Goal: Information Seeking & Learning: Learn about a topic

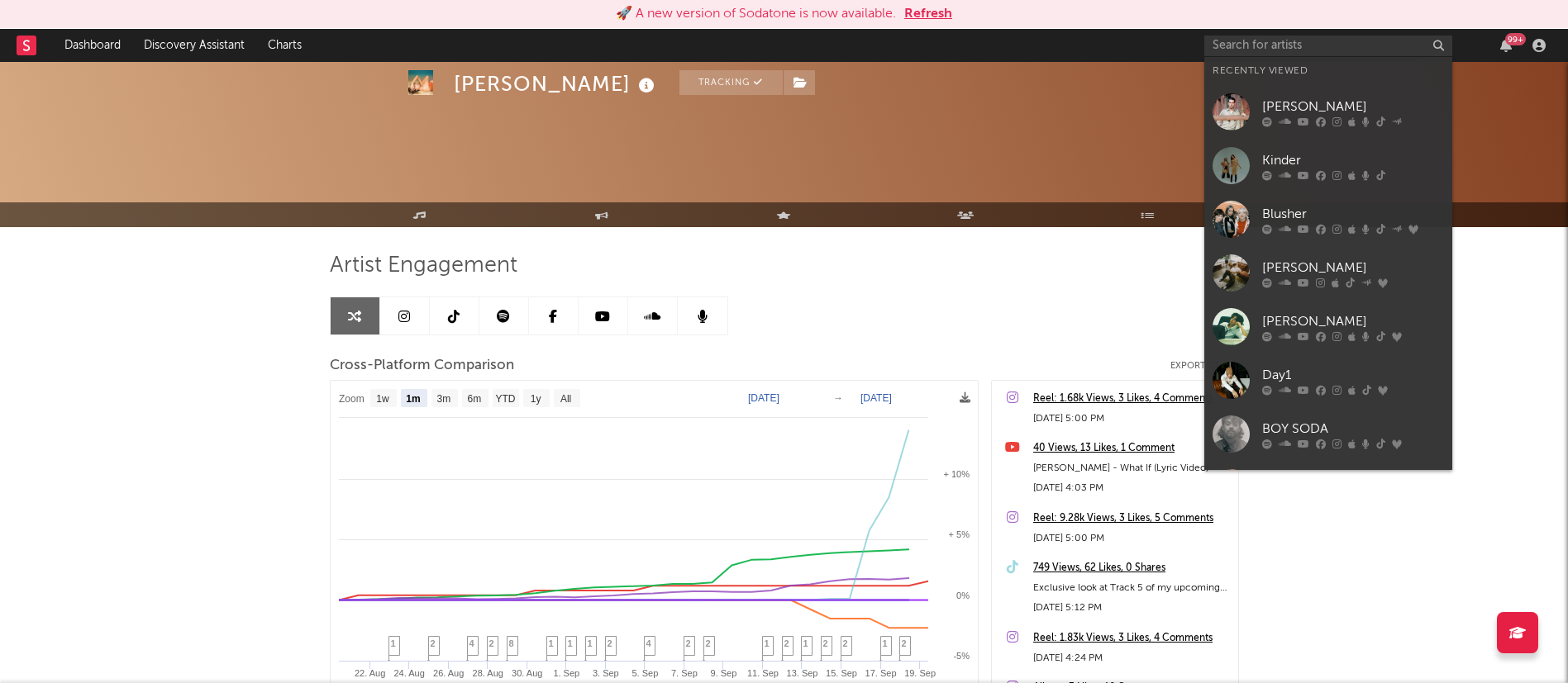
select select "1m"
click at [1330, 40] on input "text" at bounding box center [1328, 46] width 248 height 21
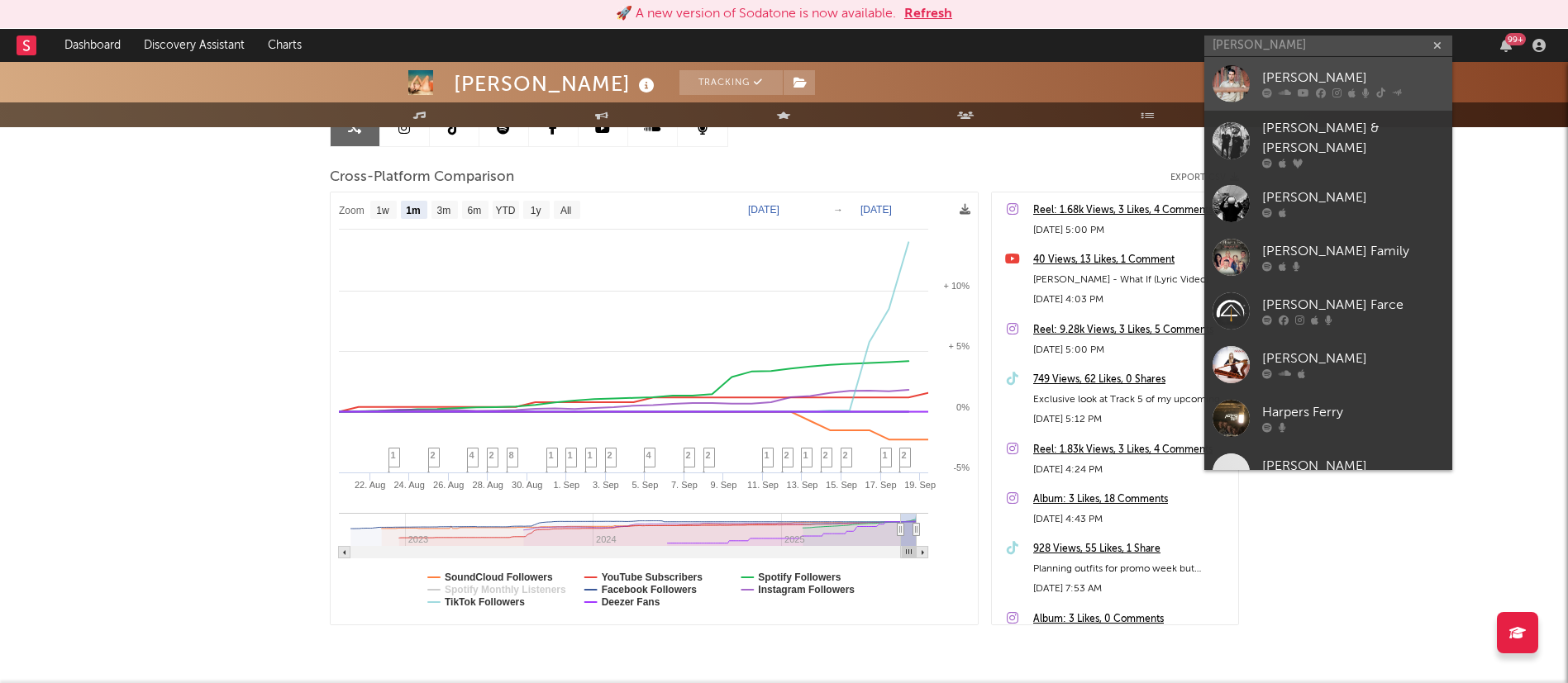
type input "[PERSON_NAME]"
click at [1293, 71] on div "[PERSON_NAME]" at bounding box center [1352, 78] width 182 height 20
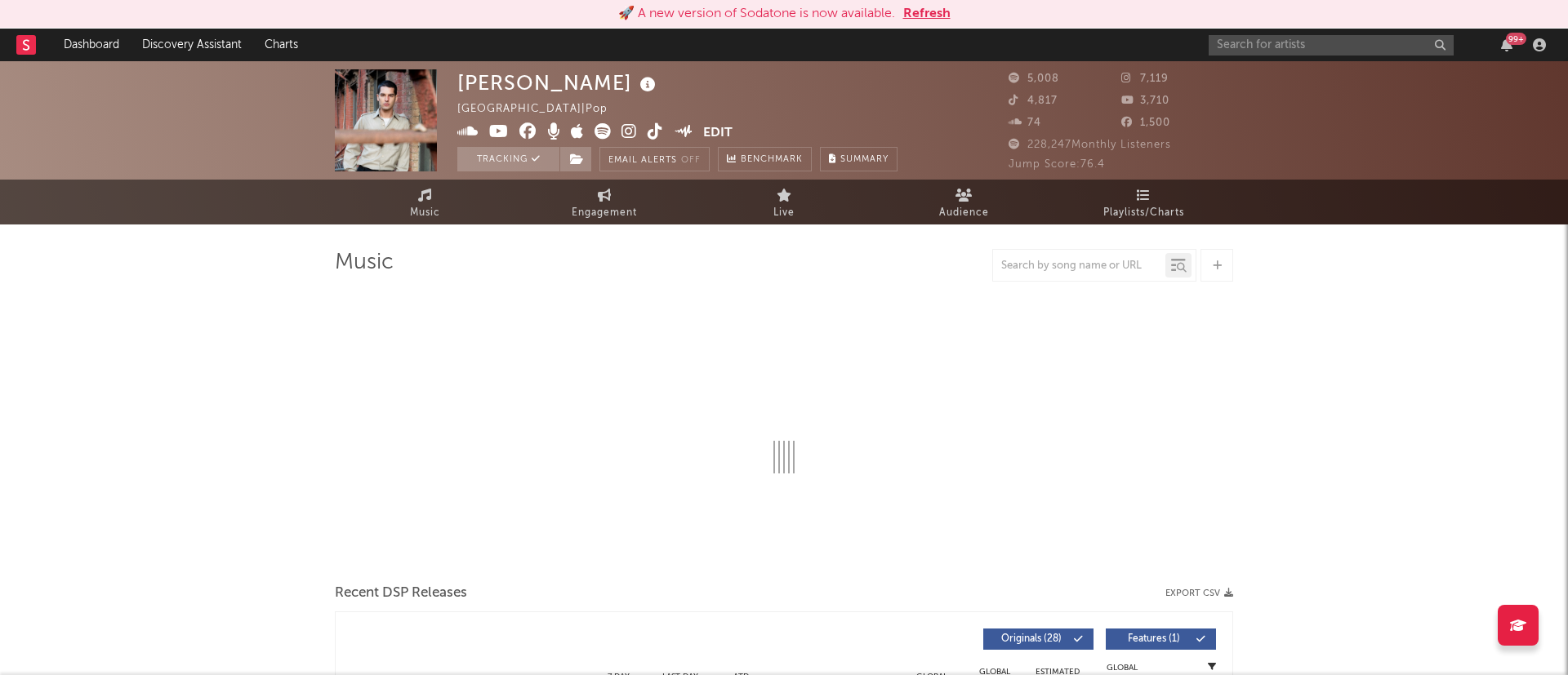
select select "6m"
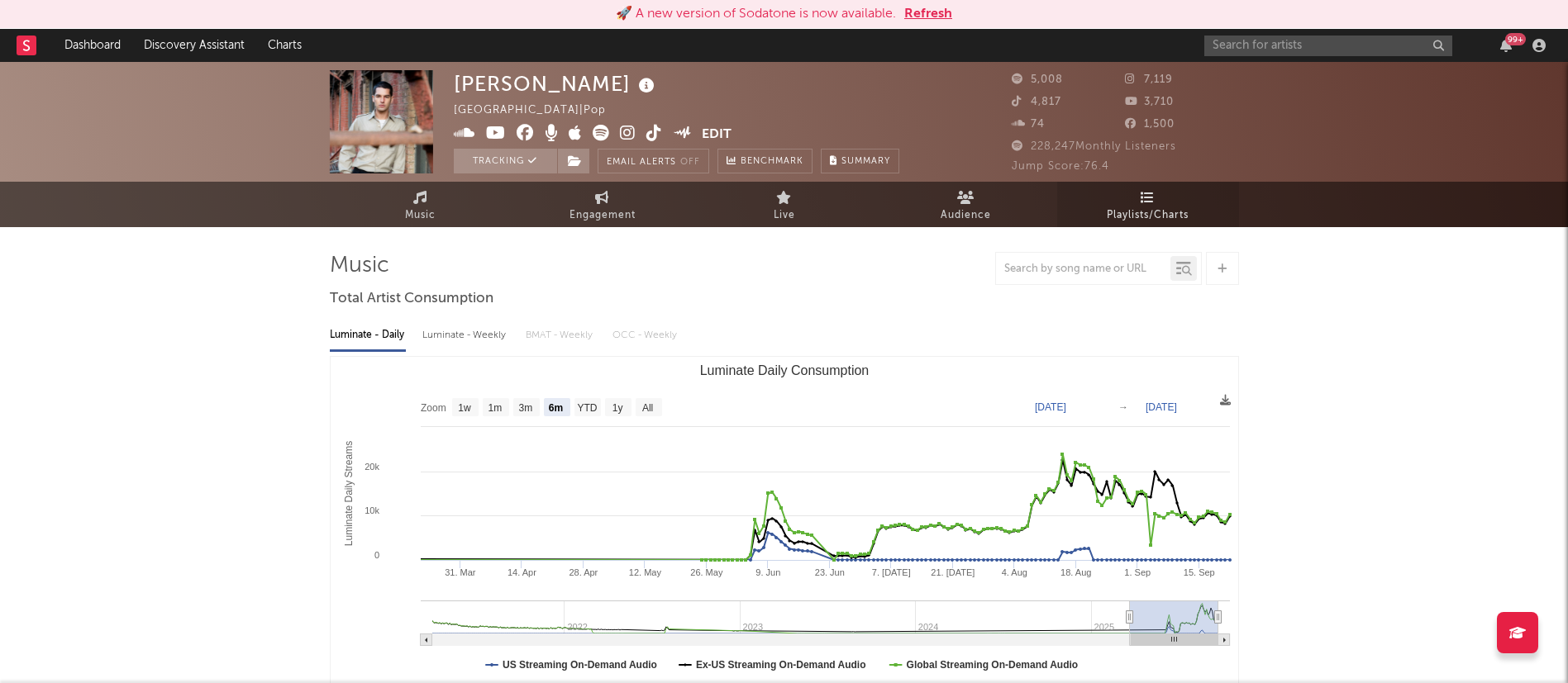
click at [1173, 213] on span "Playlists/Charts" at bounding box center [1147, 215] width 82 height 20
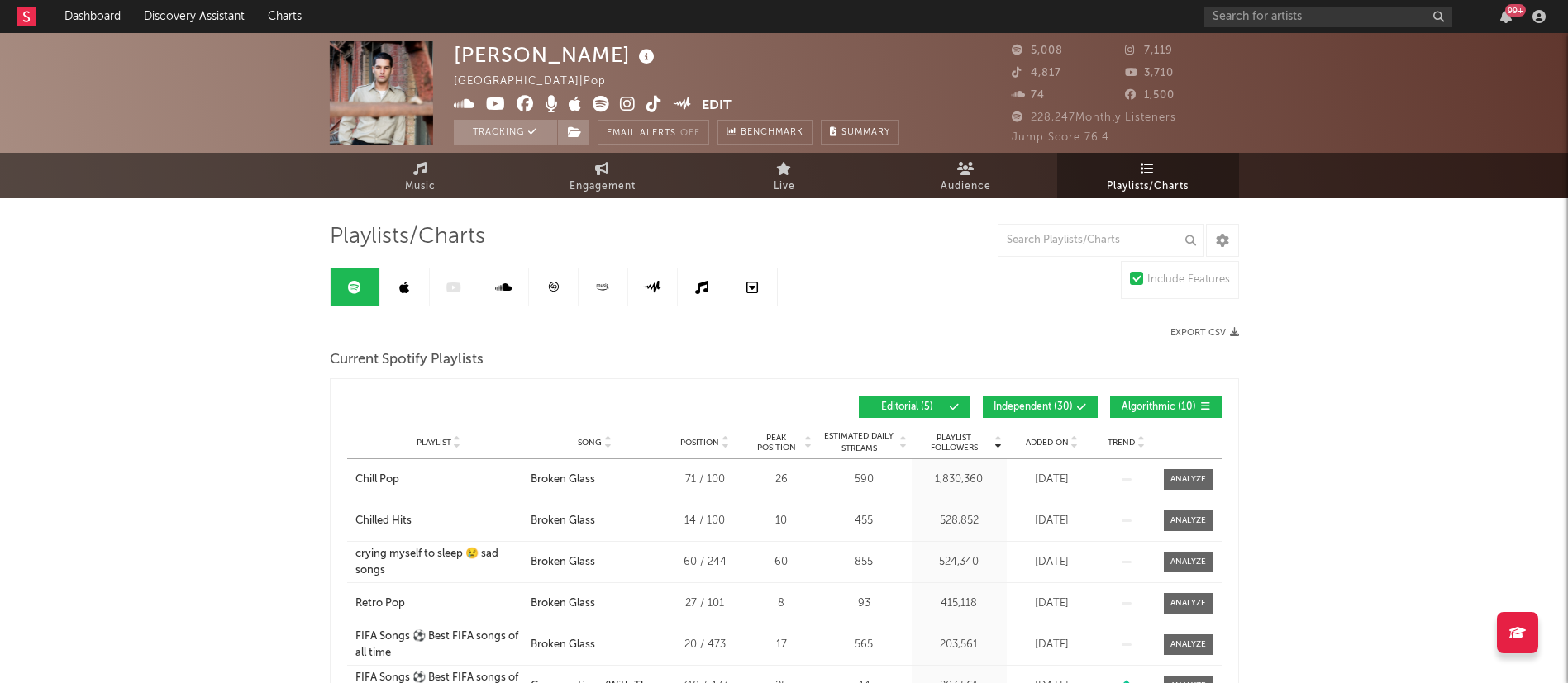
click at [1052, 406] on span at bounding box center [1052, 407] width 3 height 10
click at [1136, 410] on span "Algorithmic ( 10 )" at bounding box center [1159, 407] width 76 height 10
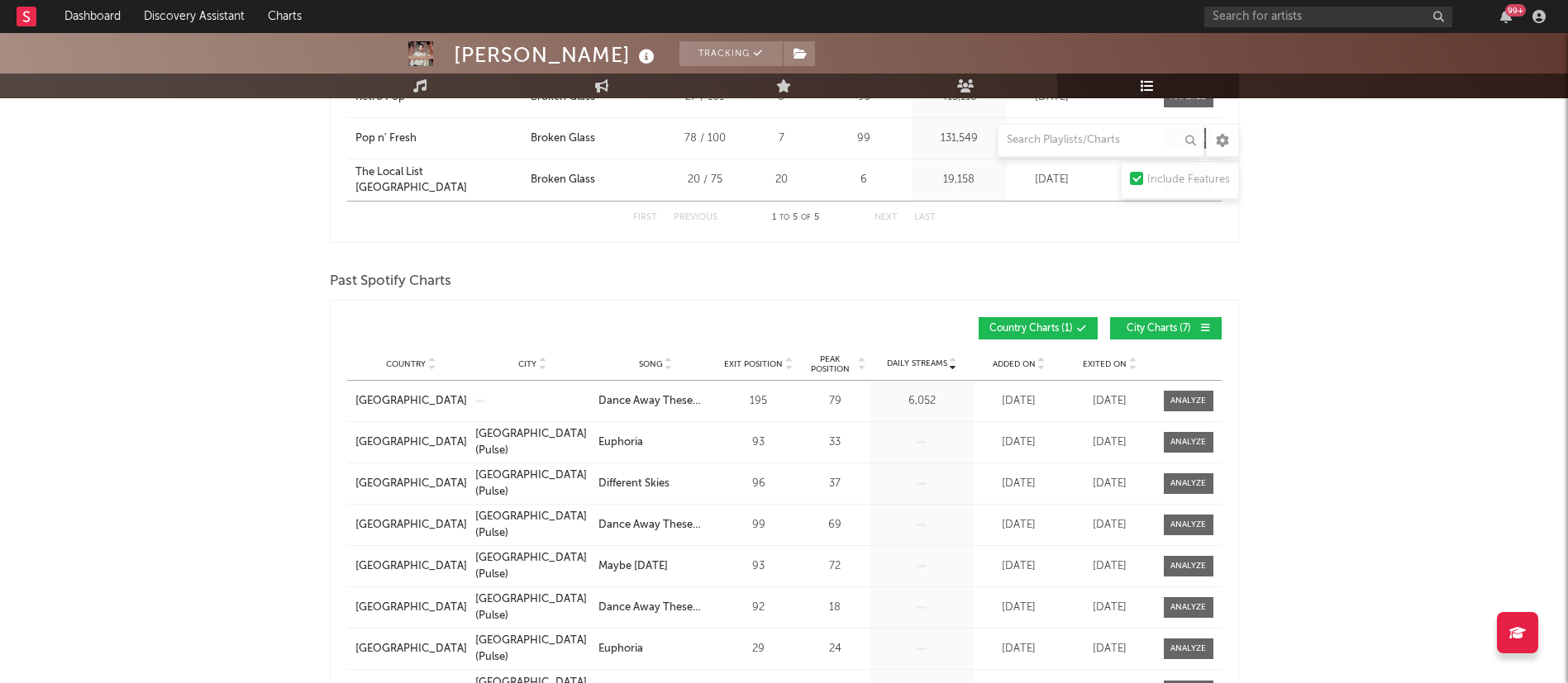
scroll to position [490, 0]
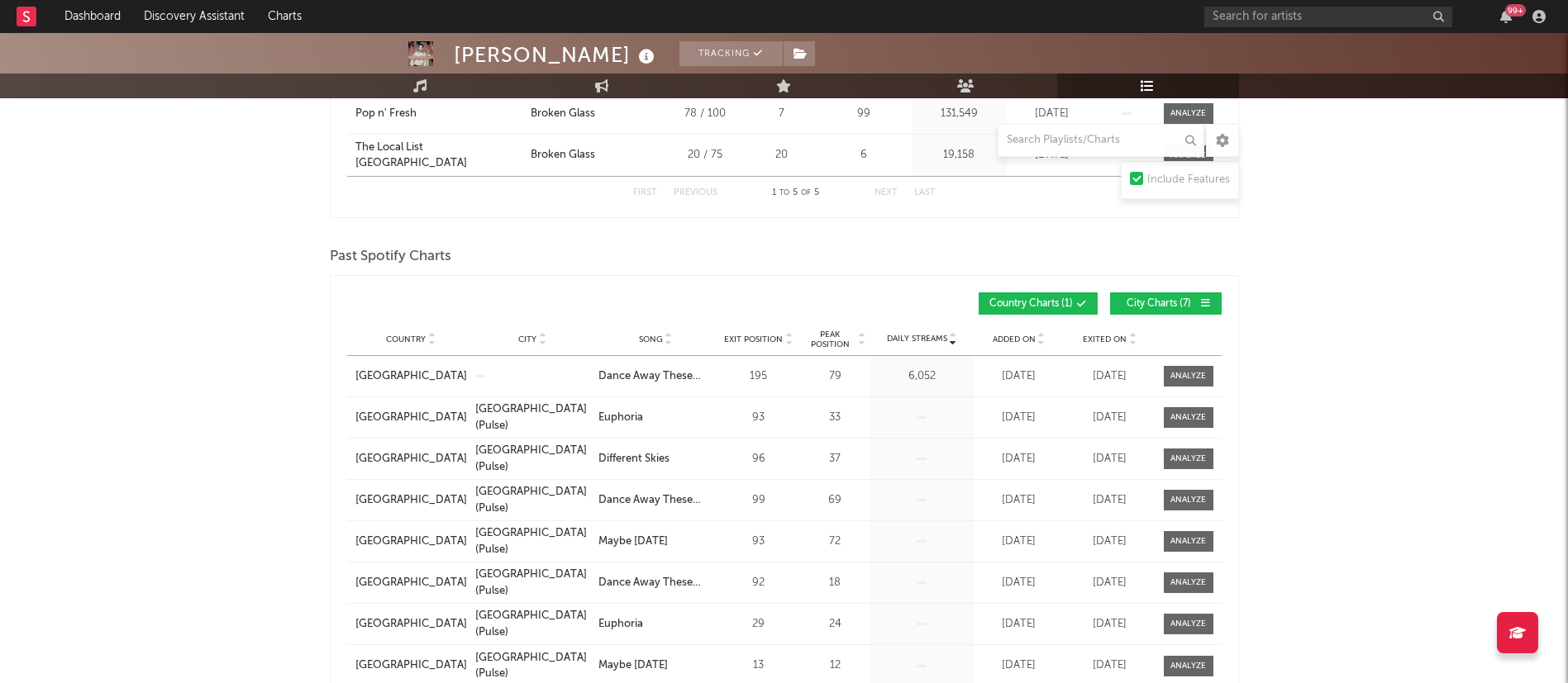
click at [1149, 303] on span "City Charts ( 7 )" at bounding box center [1159, 304] width 76 height 10
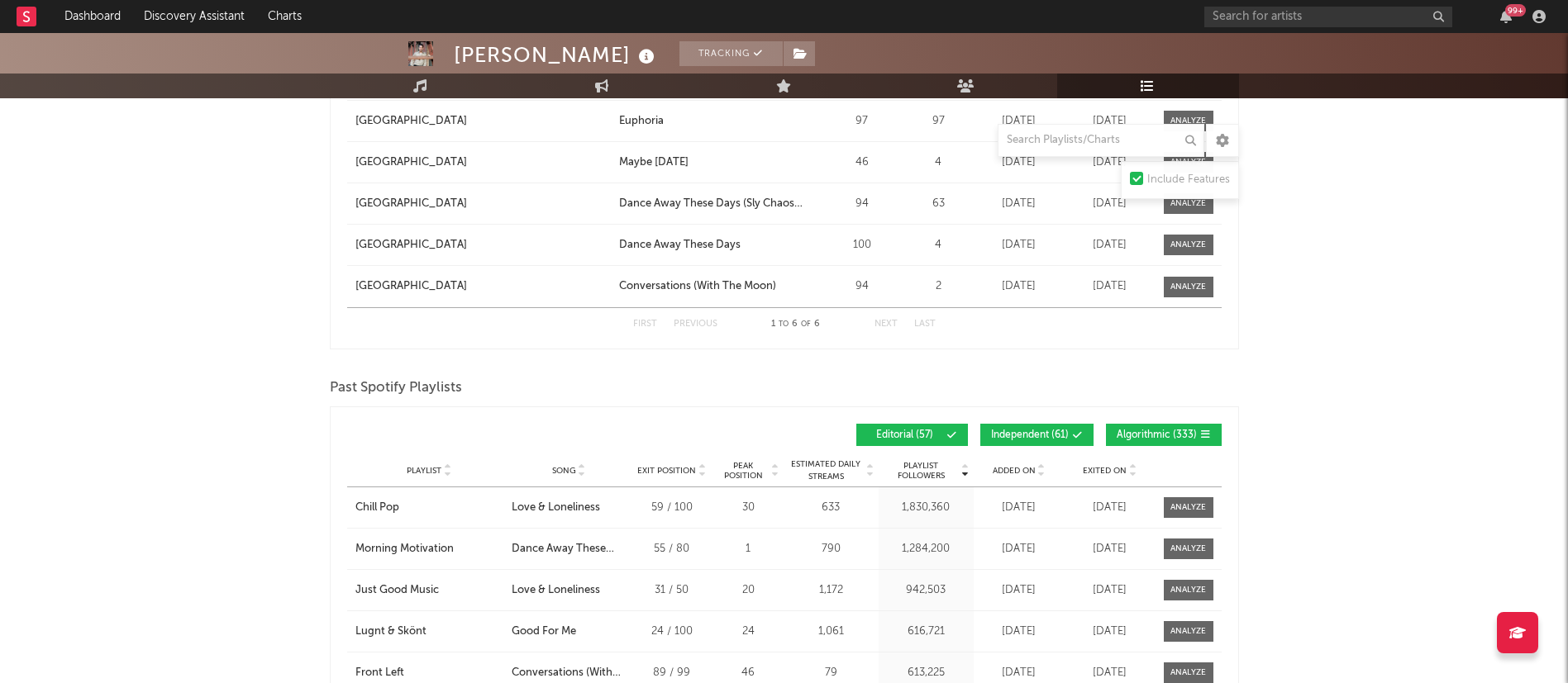
scroll to position [987, 0]
click at [1036, 432] on span "Independent ( 61 )" at bounding box center [1030, 435] width 78 height 10
click at [1155, 424] on button "Algorithmic ( 333 )" at bounding box center [1163, 435] width 116 height 23
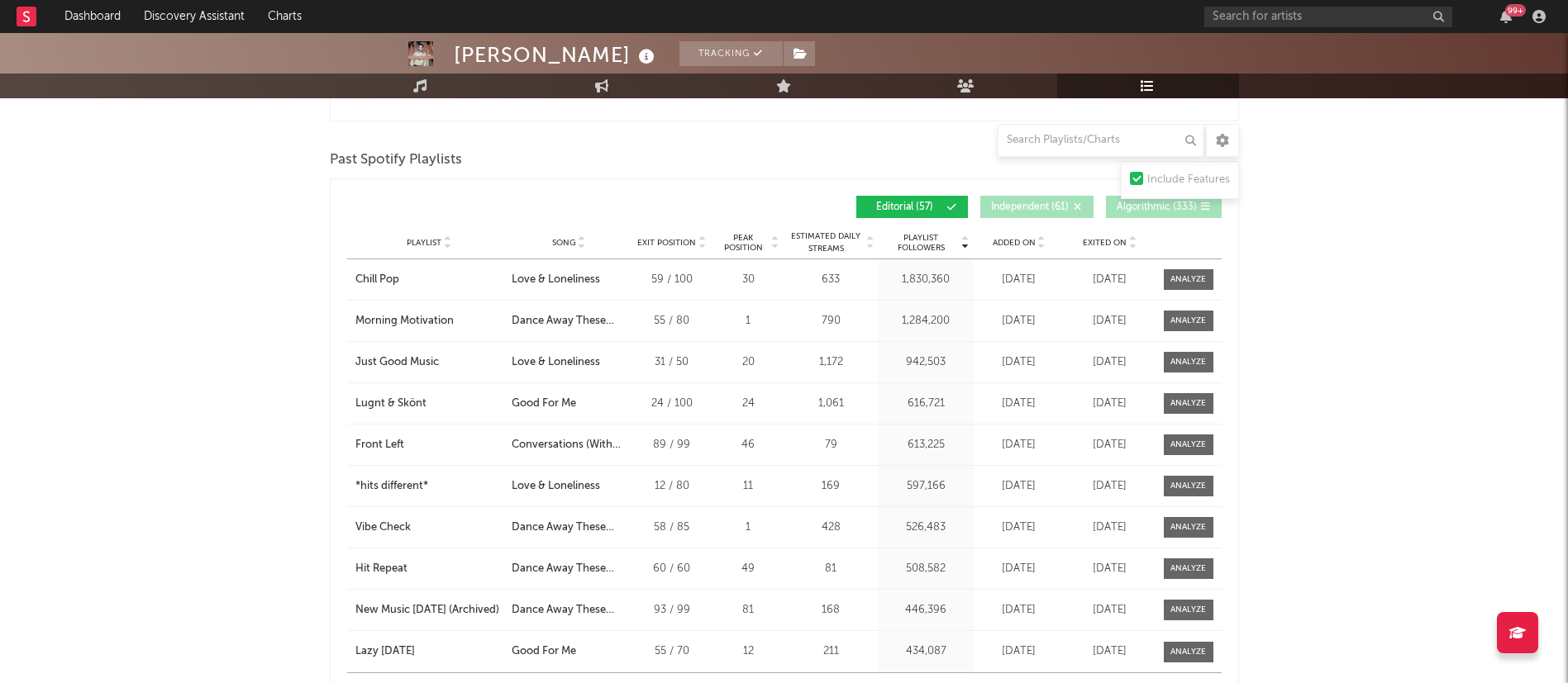
scroll to position [1215, 0]
click at [1021, 239] on span "Added On" at bounding box center [1015, 242] width 43 height 10
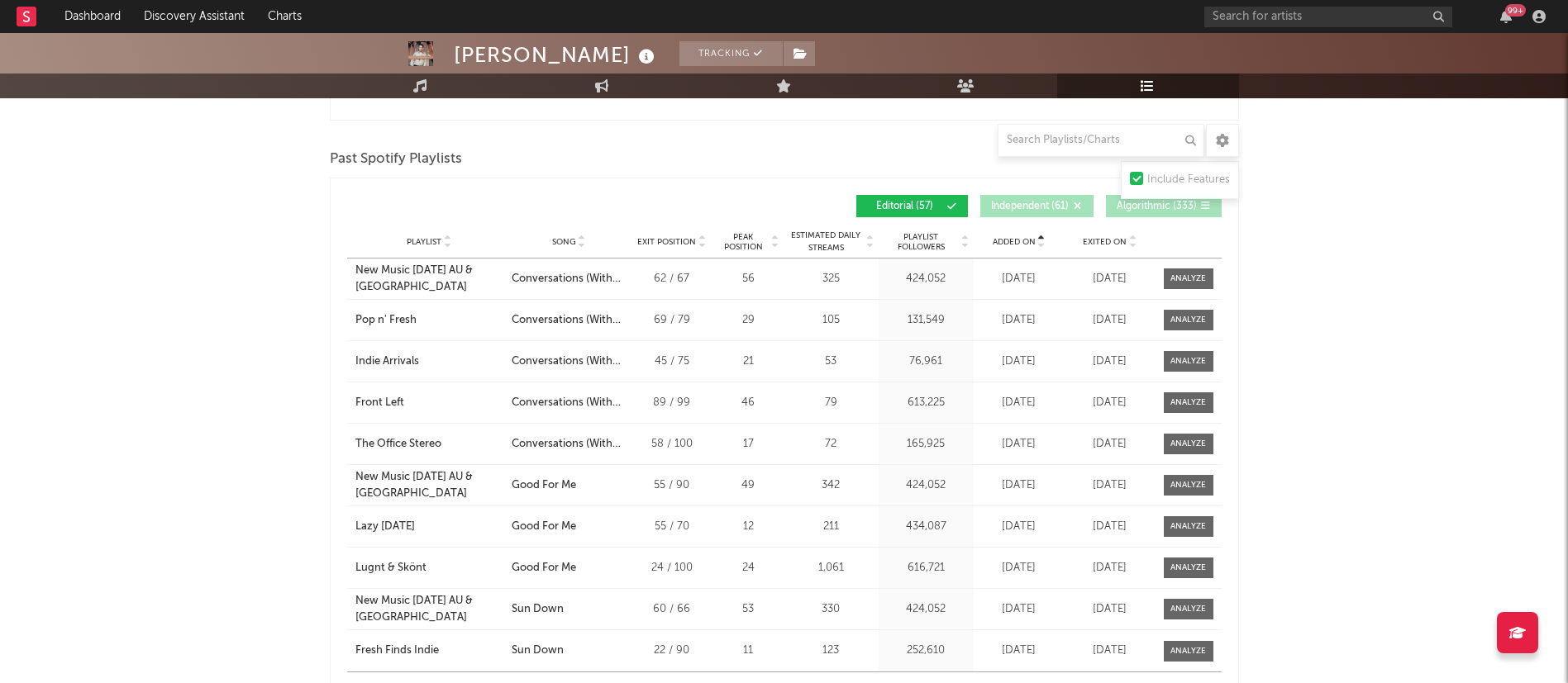
click at [1021, 239] on span "Added On" at bounding box center [1015, 242] width 43 height 10
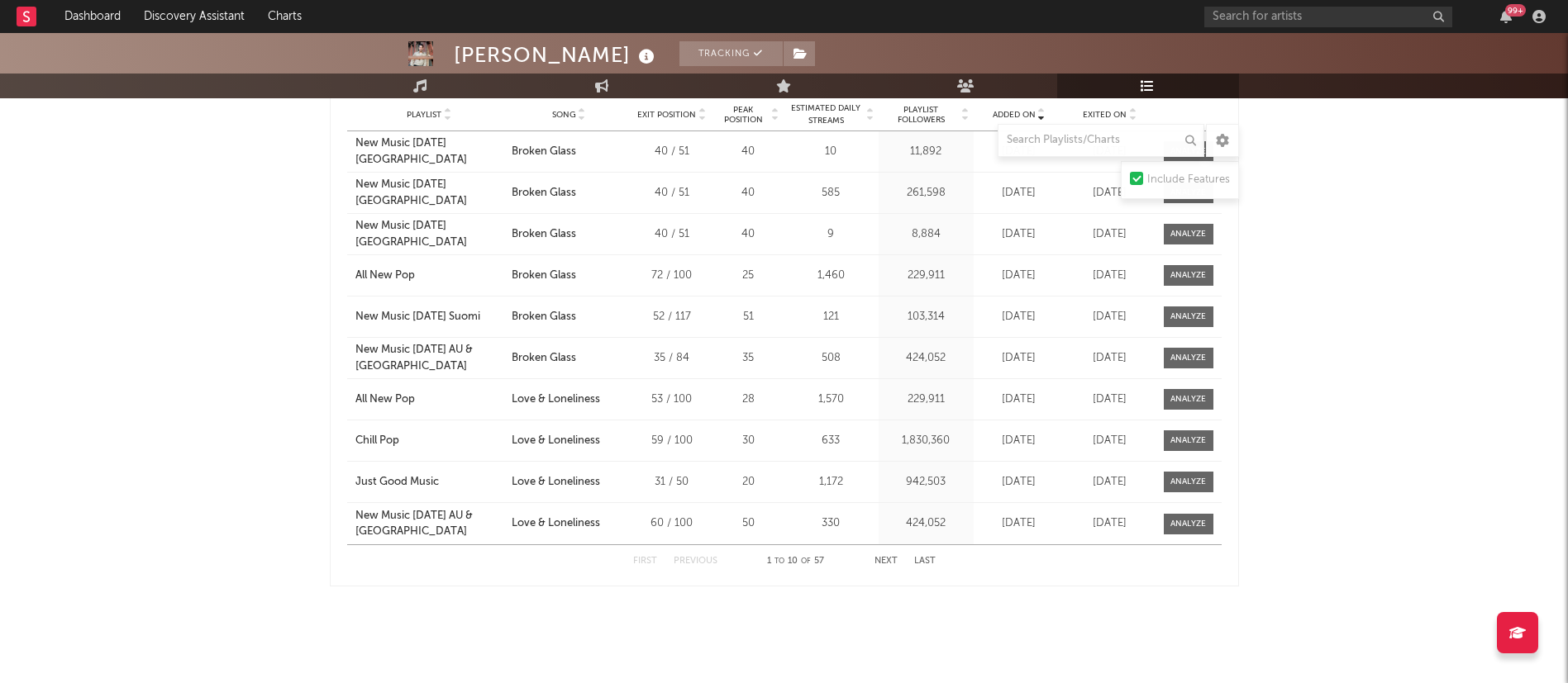
scroll to position [1341, 0]
